Goal: Task Accomplishment & Management: Use online tool/utility

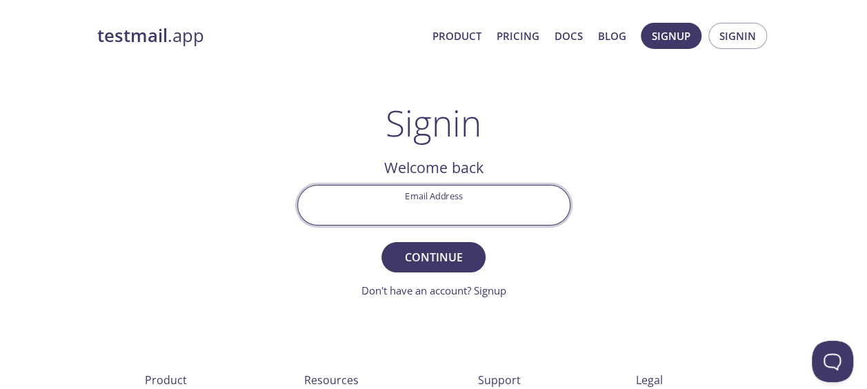
click at [394, 210] on input "Email Address" at bounding box center [434, 204] width 272 height 39
type input "[PERSON_NAME][EMAIL_ADDRESS][DOMAIN_NAME]"
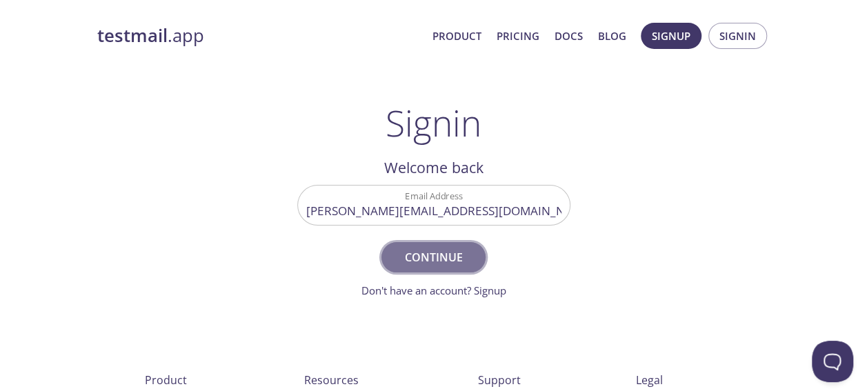
click at [456, 259] on span "Continue" at bounding box center [433, 257] width 73 height 19
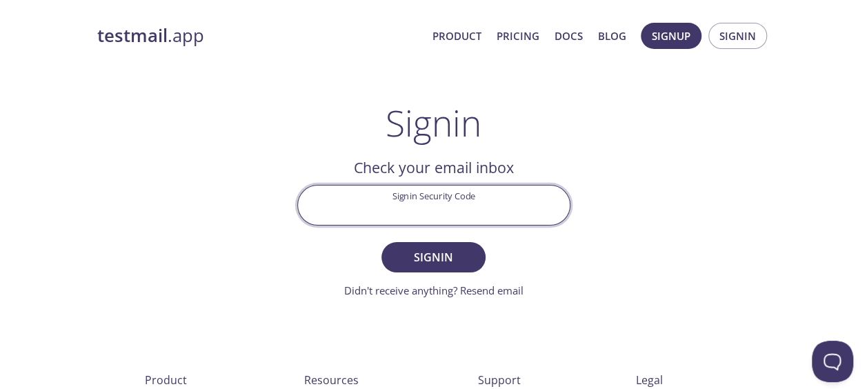
paste input "33BU2WB"
type input "33BU2WB"
click at [454, 257] on span "Signin" at bounding box center [433, 257] width 73 height 19
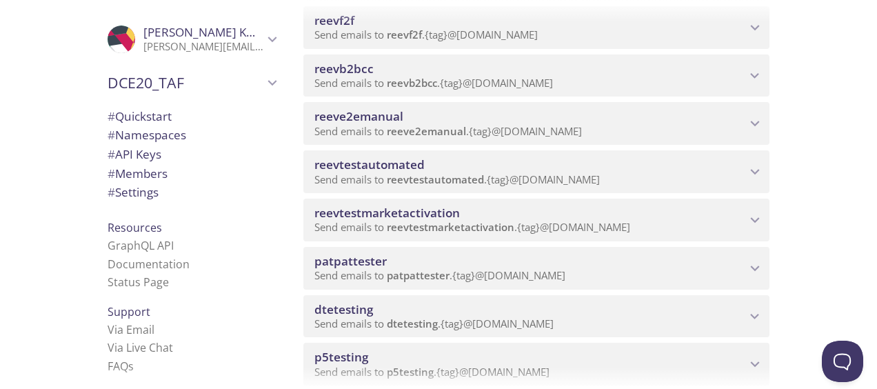
scroll to position [896, 0]
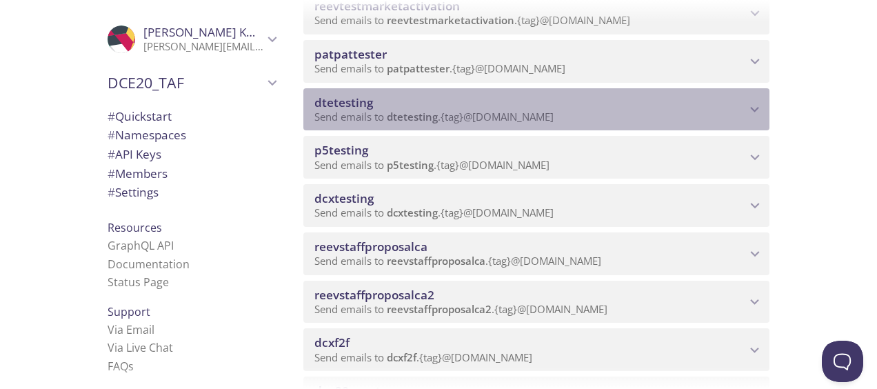
click at [403, 99] on span "dtetesting" at bounding box center [530, 102] width 432 height 15
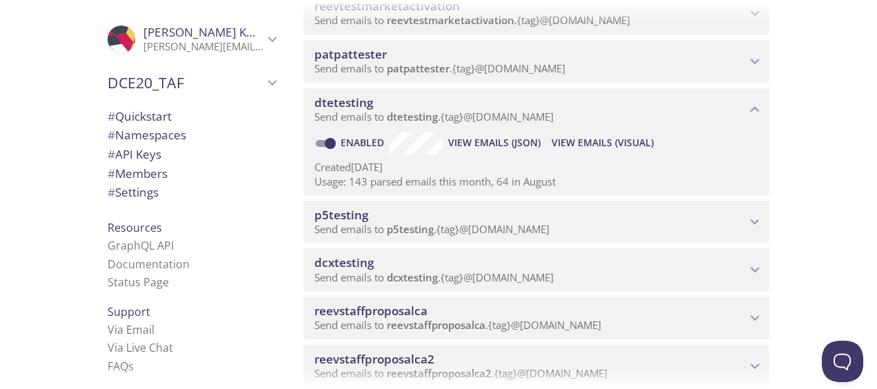
click at [633, 141] on span "View Emails (Visual)" at bounding box center [603, 142] width 102 height 17
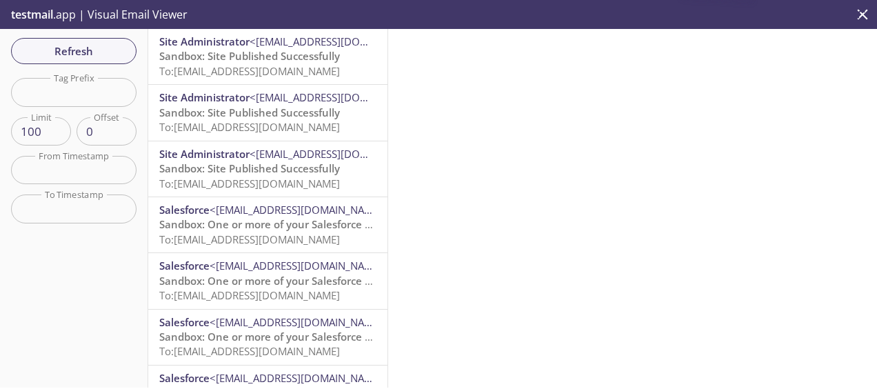
click at [232, 63] on span "Sandbox: Site Published Successfully" at bounding box center [249, 56] width 181 height 14
